Goal: Task Accomplishment & Management: Use online tool/utility

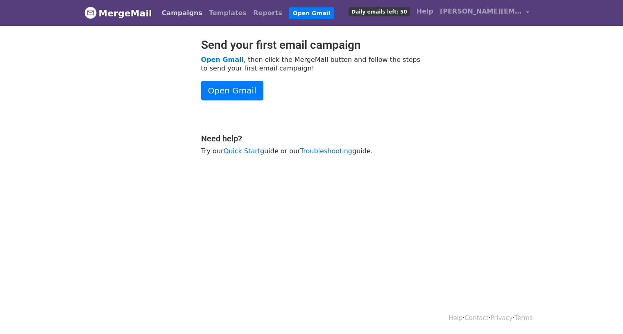
click at [175, 14] on link "Campaigns" at bounding box center [182, 13] width 47 height 16
click at [232, 90] on link "Open Gmail" at bounding box center [232, 91] width 62 height 20
click at [217, 59] on link "Open Gmail" at bounding box center [222, 60] width 43 height 8
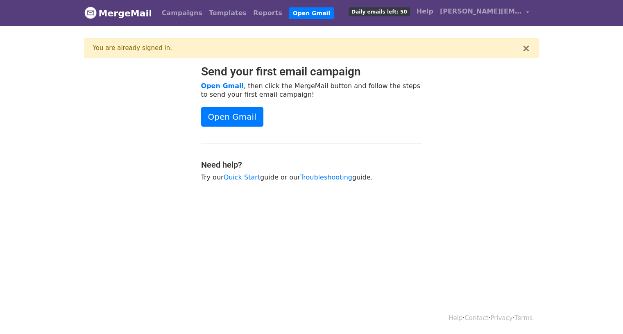
click at [361, 198] on body "MergeMail Campaigns Templates Reports Open Gmail Daily emails left: 50 Help val…" at bounding box center [311, 111] width 623 height 222
